Goal: Task Accomplishment & Management: Manage account settings

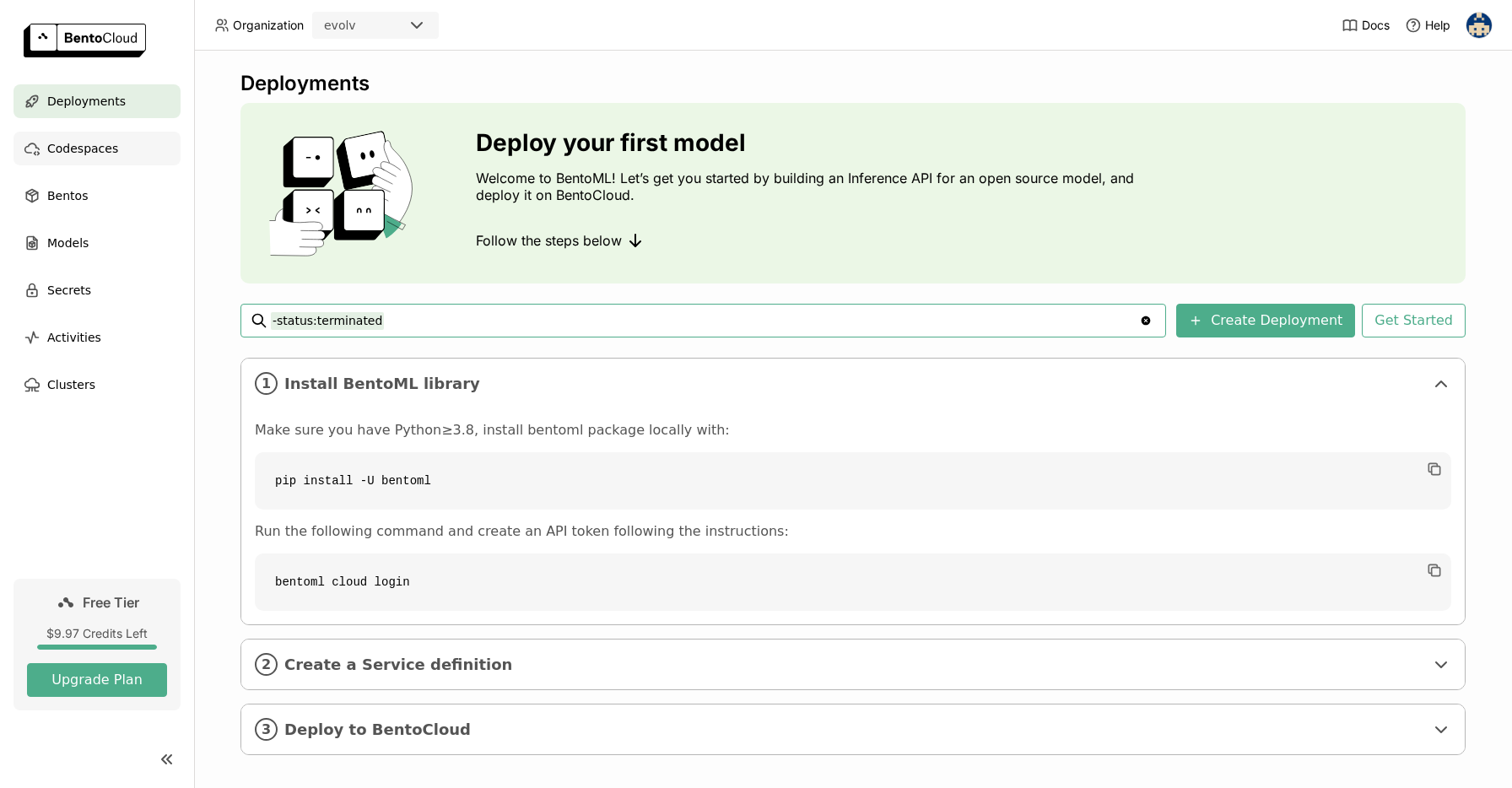
click at [90, 140] on span "Codespaces" at bounding box center [83, 149] width 71 height 20
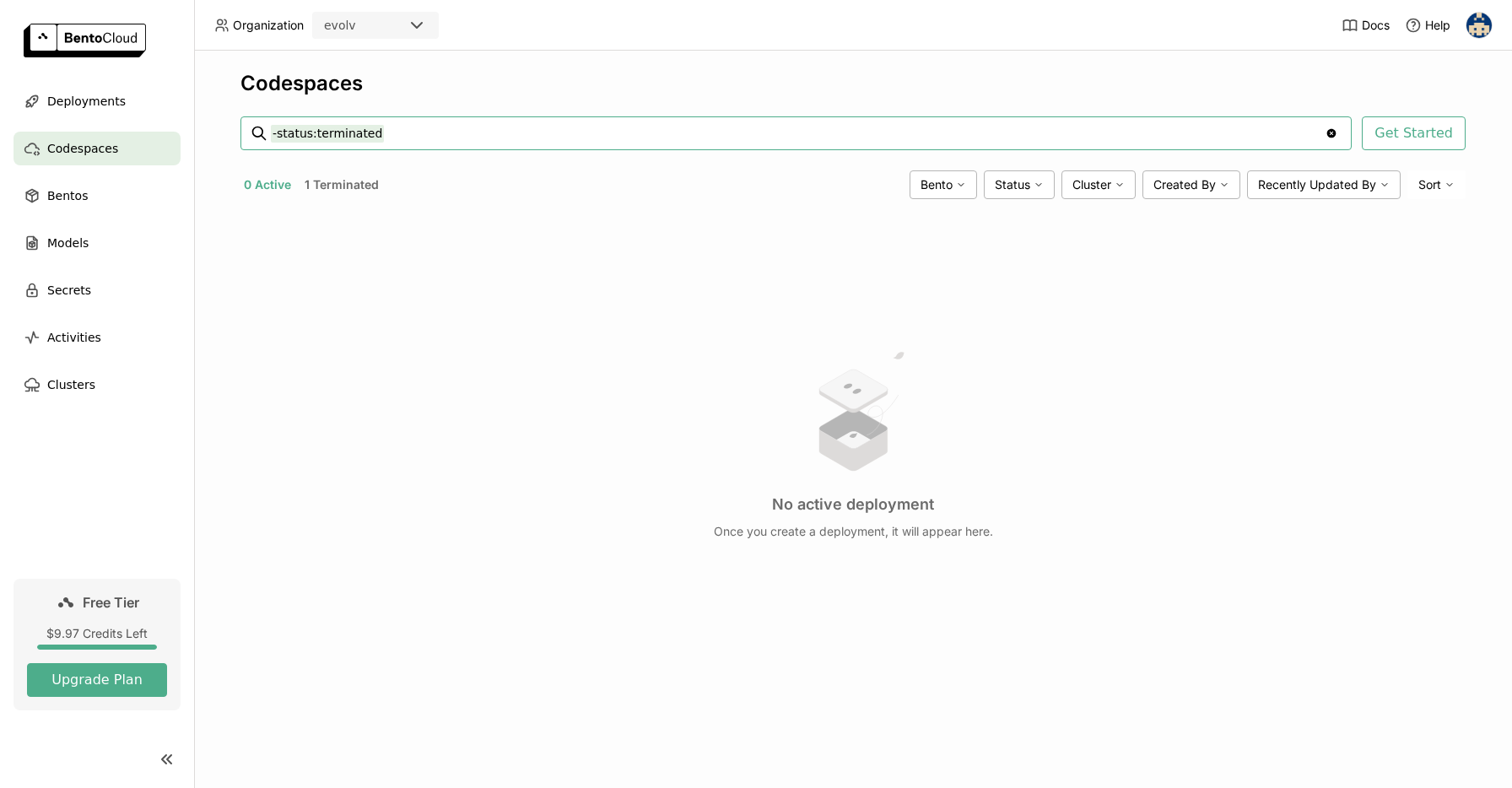
click at [355, 188] on button "1 Terminated" at bounding box center [341, 185] width 81 height 22
type input "status:terminated"
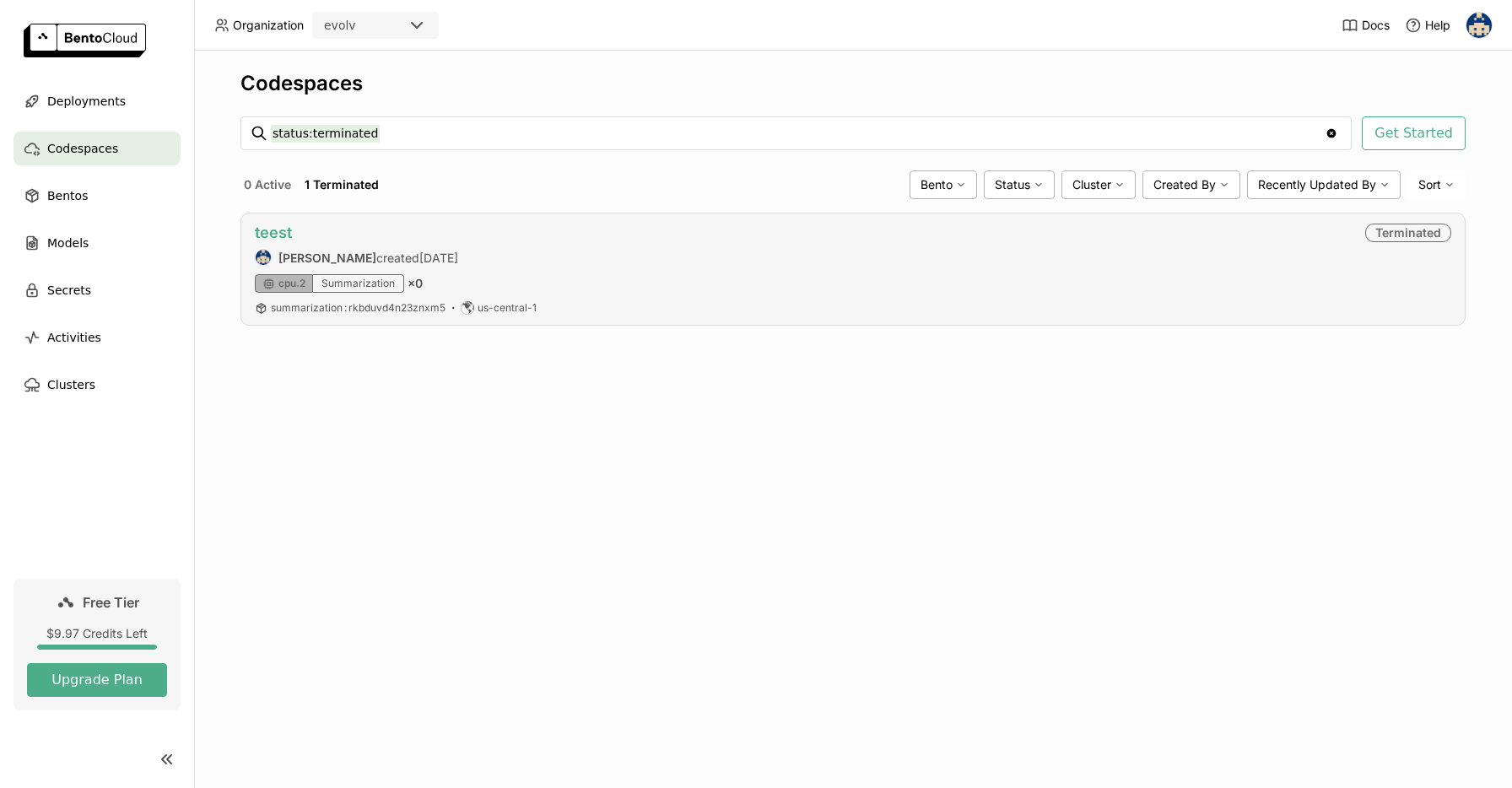
click at [279, 236] on link "teest" at bounding box center [273, 232] width 37 height 18
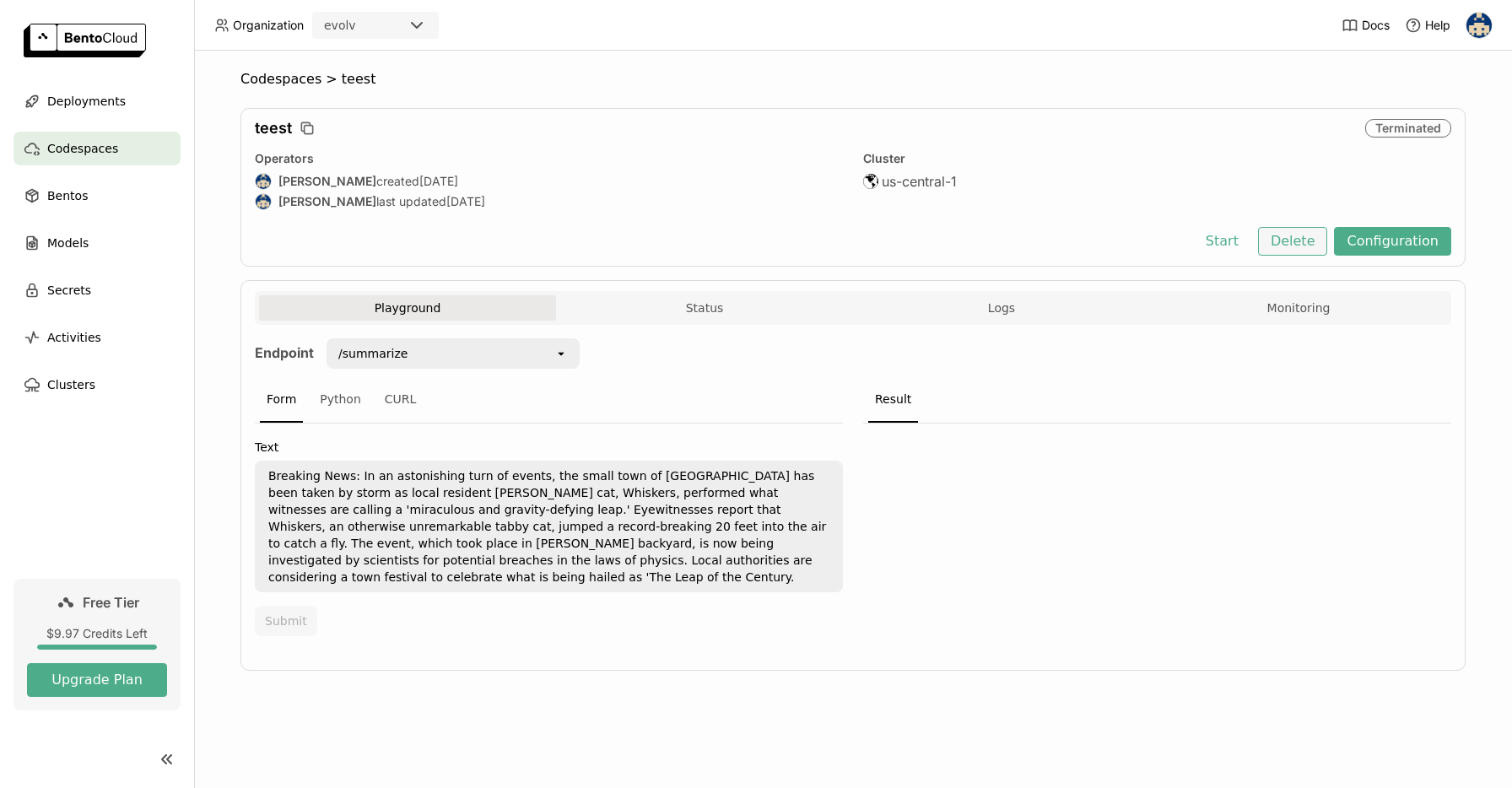
click at [1286, 240] on button "Delete" at bounding box center [1292, 240] width 70 height 29
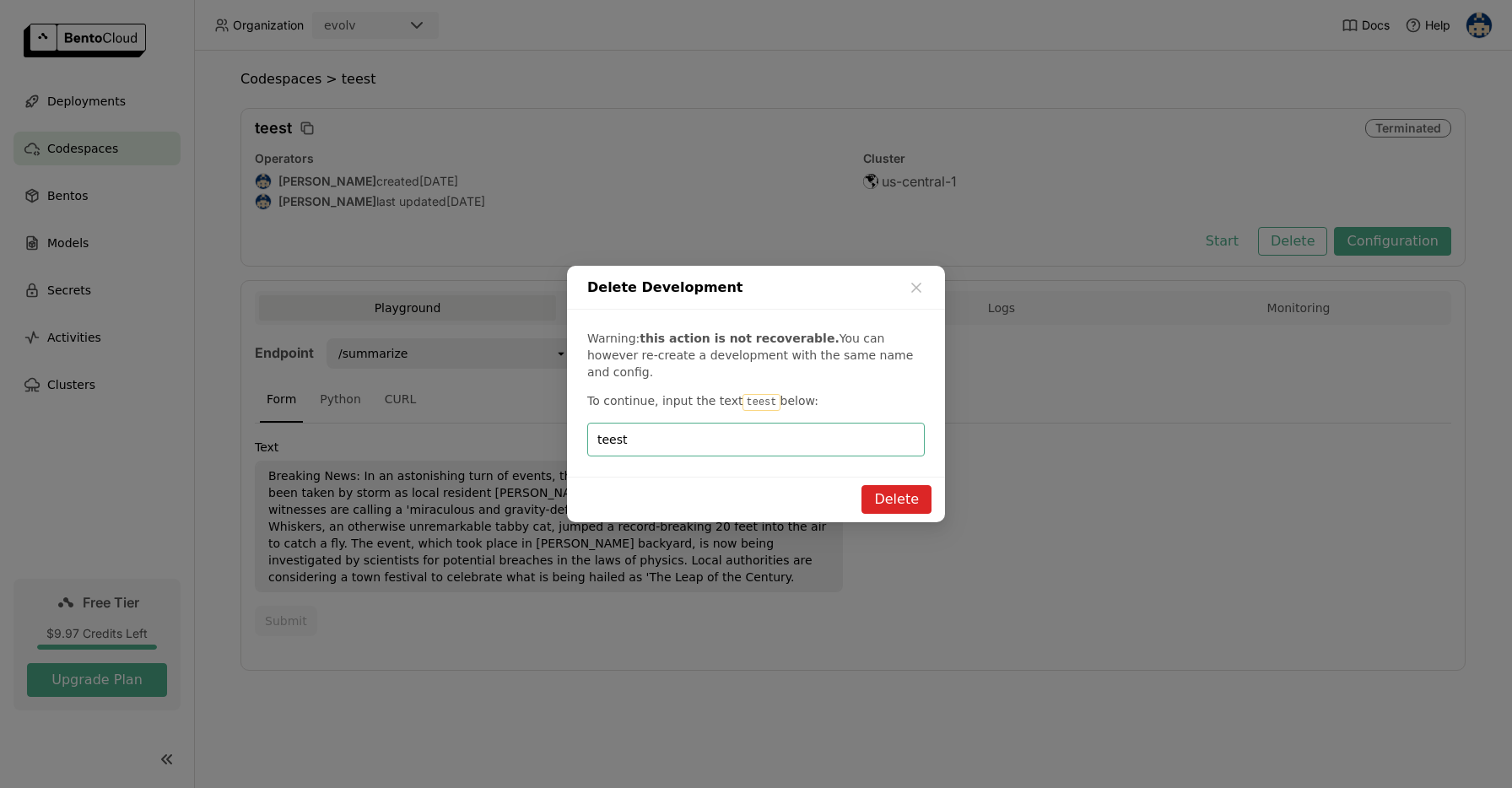
type input "teest"
click at [898, 485] on button "Delete" at bounding box center [896, 499] width 70 height 29
